Goal: Find contact information: Find contact information

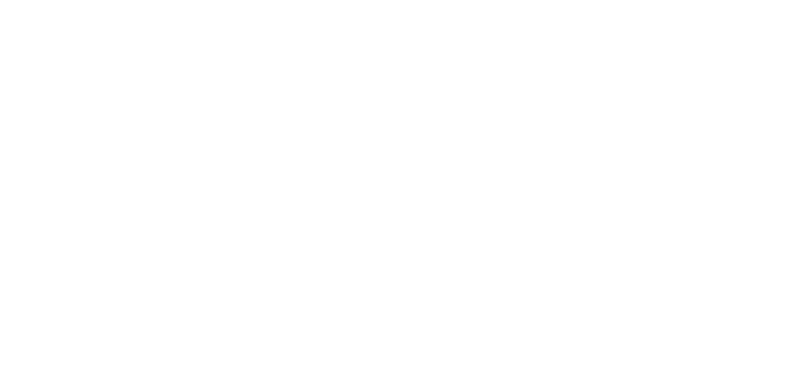
select select "INR"
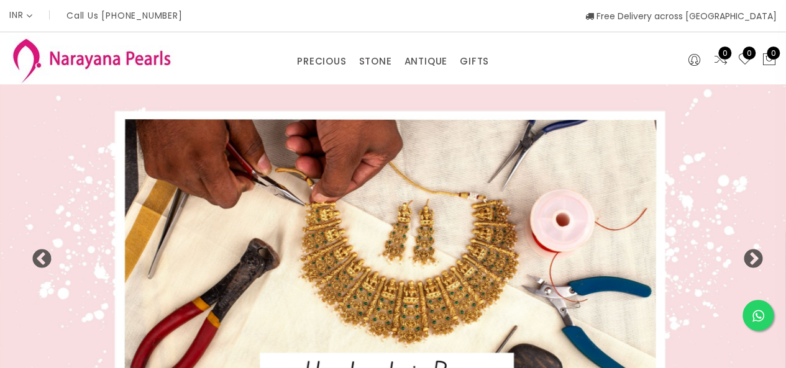
drag, startPoint x: 117, startPoint y: 2, endPoint x: 202, endPoint y: 20, distance: 86.9
click at [202, 20] on div "INR CAD HKD GBP IDR INR JPY MYR USD MXN AUD Call Us [PHONE_NUMBER] Free Deliver…" at bounding box center [392, 16] width 767 height 32
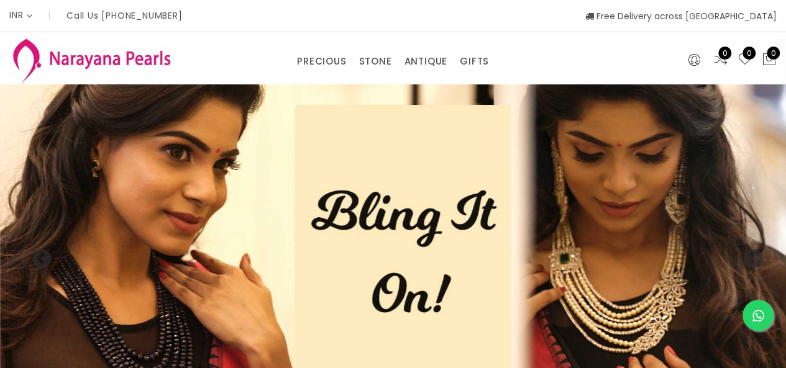
copy p "90949 50000"
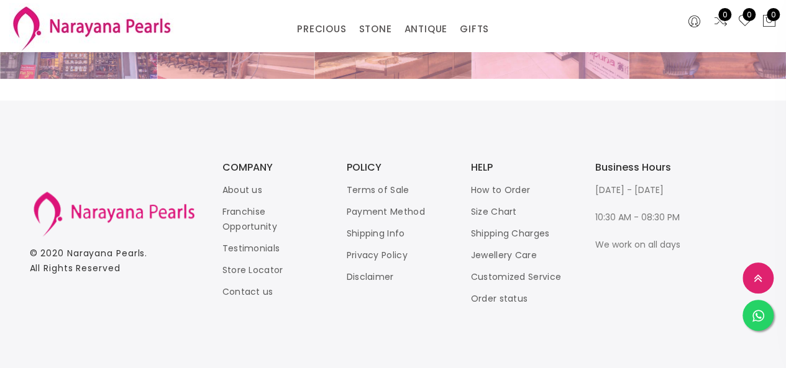
scroll to position [2665, 0]
click at [248, 293] on link "Contact us" at bounding box center [247, 292] width 51 height 12
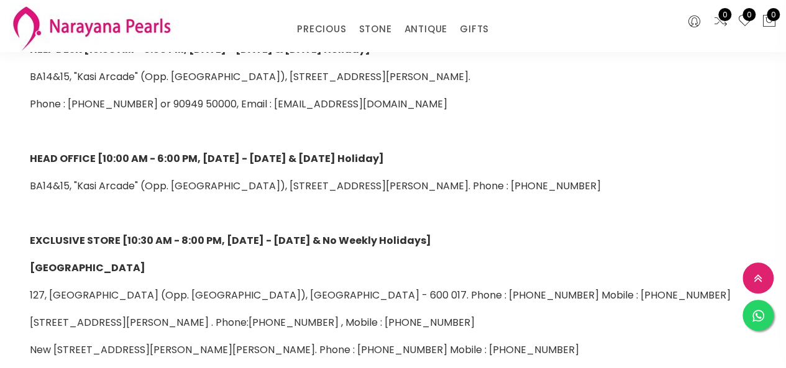
scroll to position [207, 0]
drag, startPoint x: 280, startPoint y: 91, endPoint x: 425, endPoint y: 96, distance: 145.4
click at [425, 96] on div "To enable us to respond quickly & effectively, please provide information such …" at bounding box center [392, 323] width 745 height 755
copy span "[EMAIL_ADDRESS][DOMAIN_NAME]"
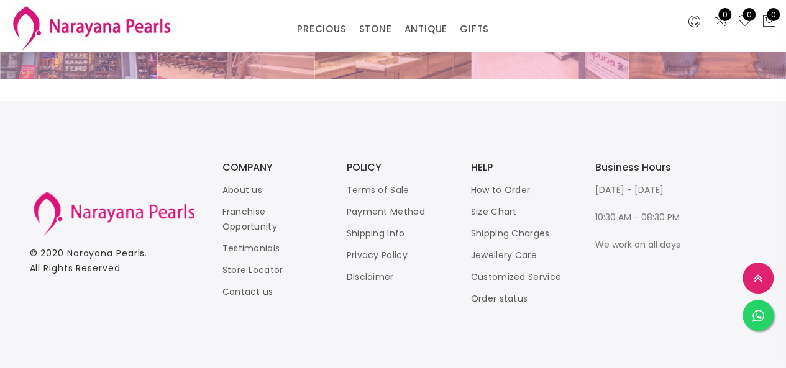
scroll to position [2665, 0]
